Goal: Task Accomplishment & Management: Use online tool/utility

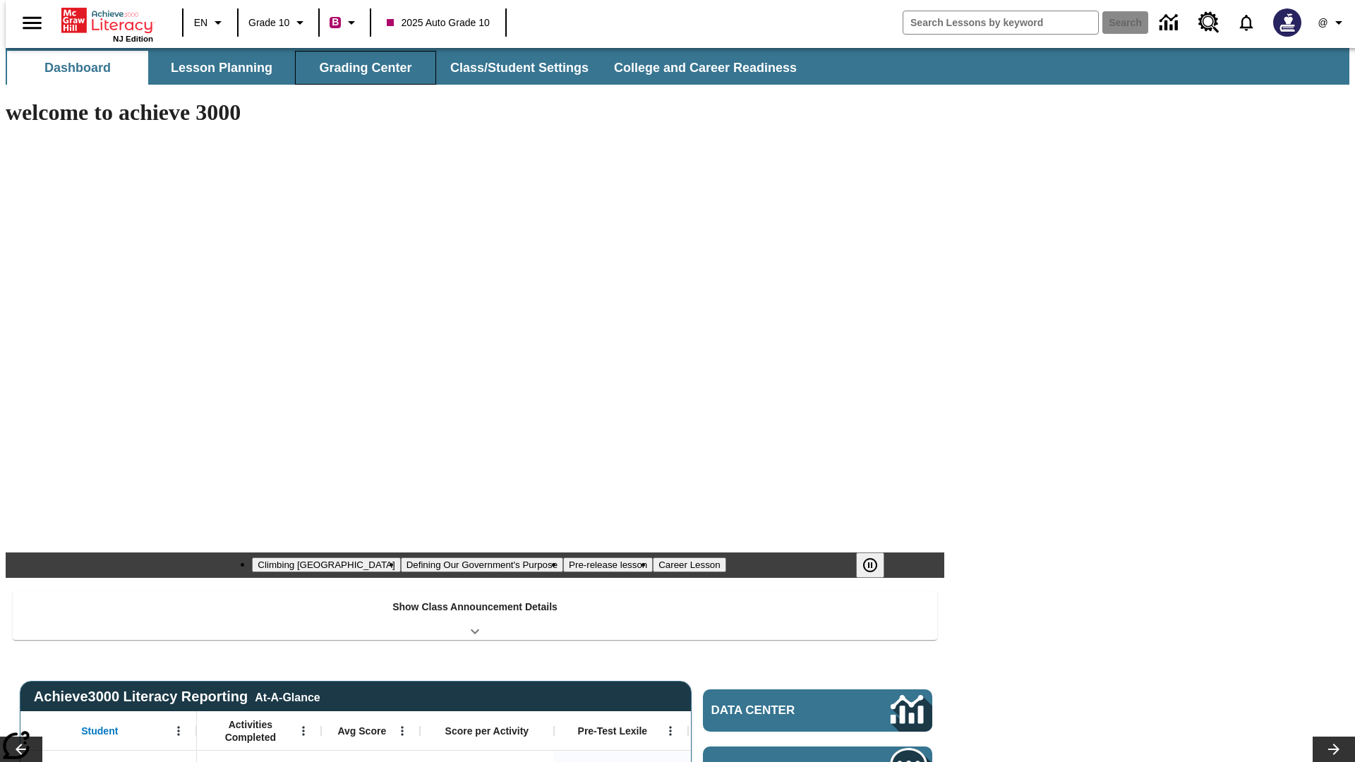
click at [360, 68] on button "Grading Center" at bounding box center [365, 68] width 141 height 34
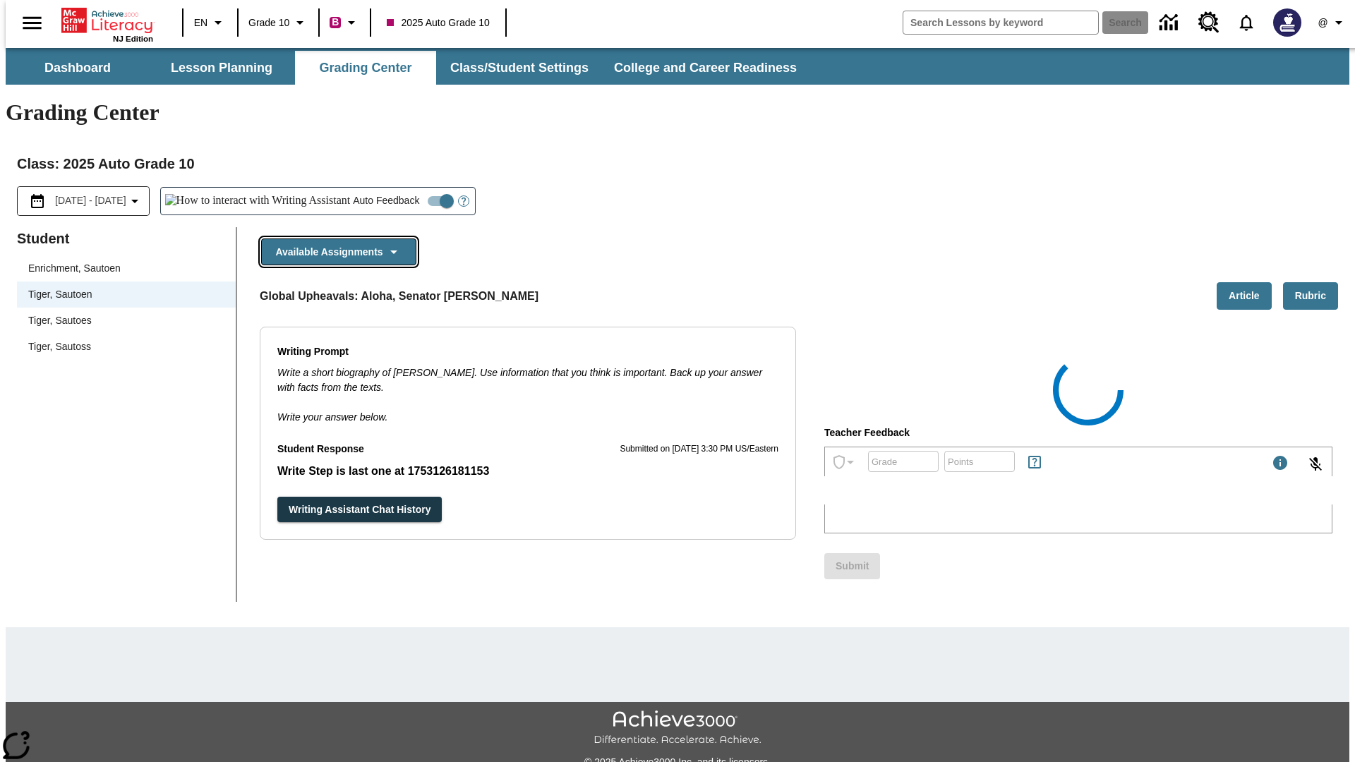
click at [335, 239] on button "Available Assignments" at bounding box center [338, 253] width 155 height 28
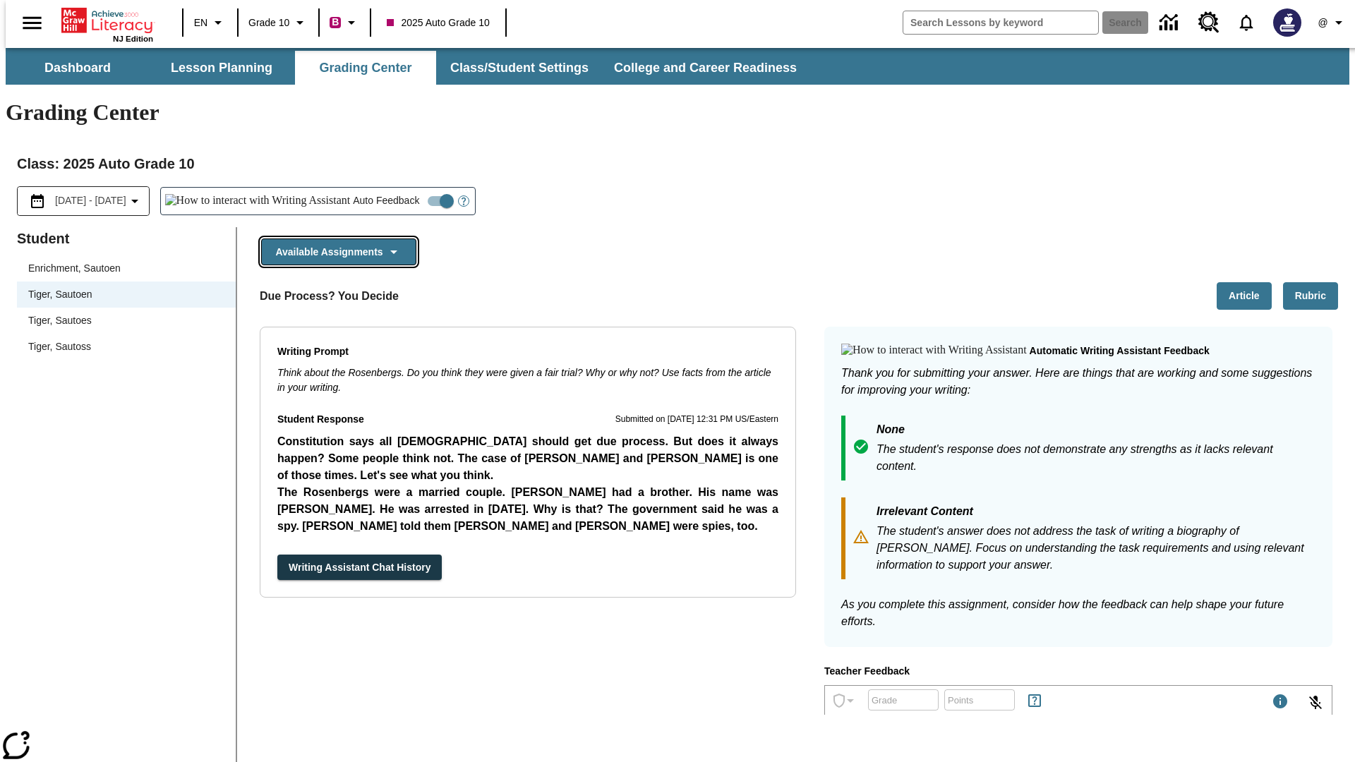
scroll to position [1014, 0]
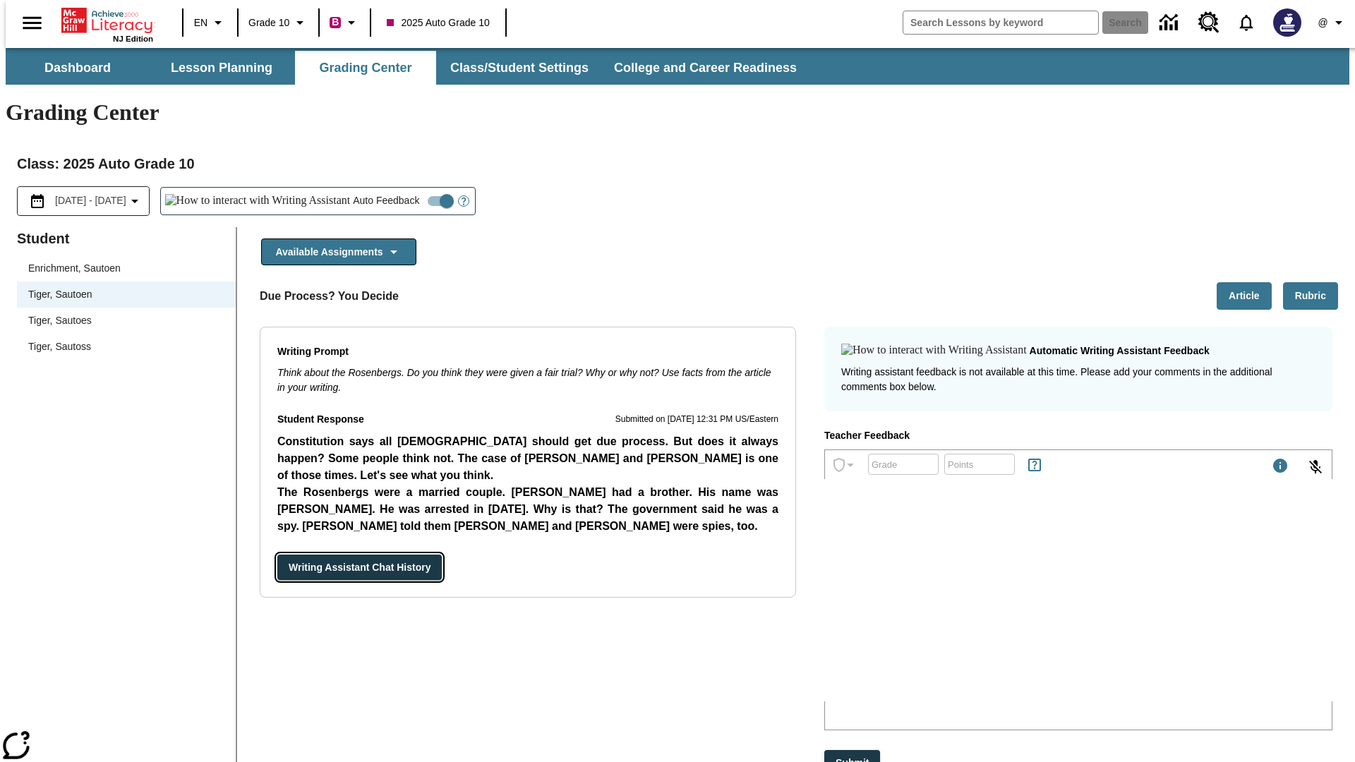
click at [277, 555] on button "Writing Assistant Chat History" at bounding box center [359, 568] width 164 height 26
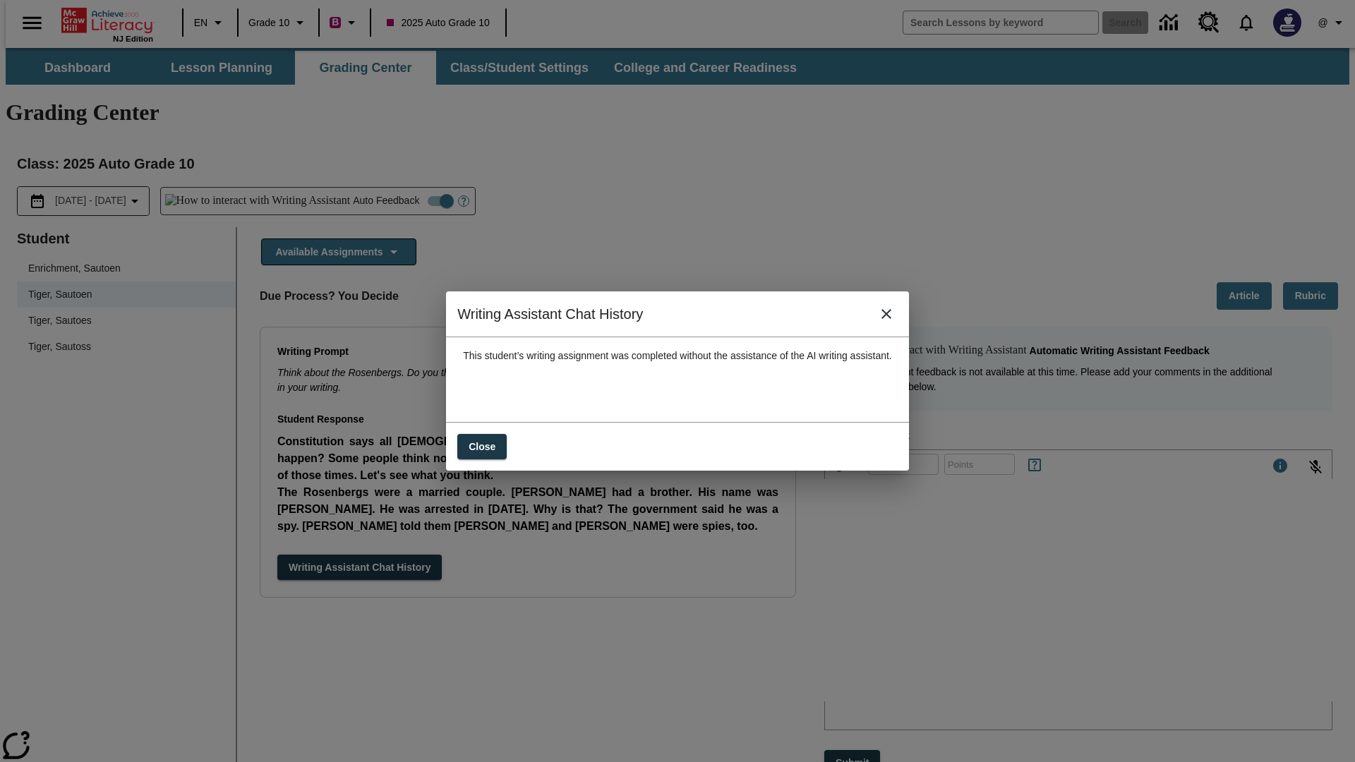
scroll to position [0, 0]
